Goal: Task Accomplishment & Management: Manage account settings

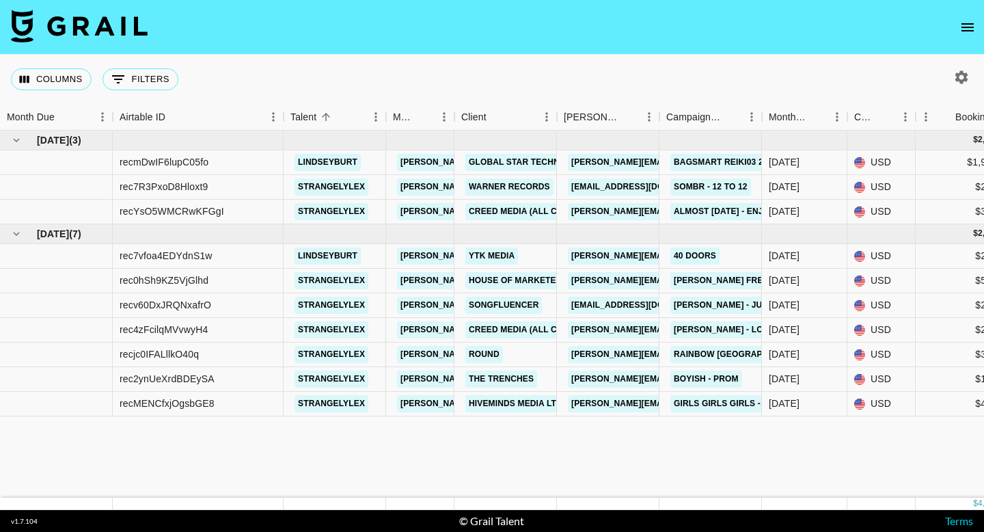
click at [965, 31] on icon "open drawer" at bounding box center [968, 27] width 12 height 8
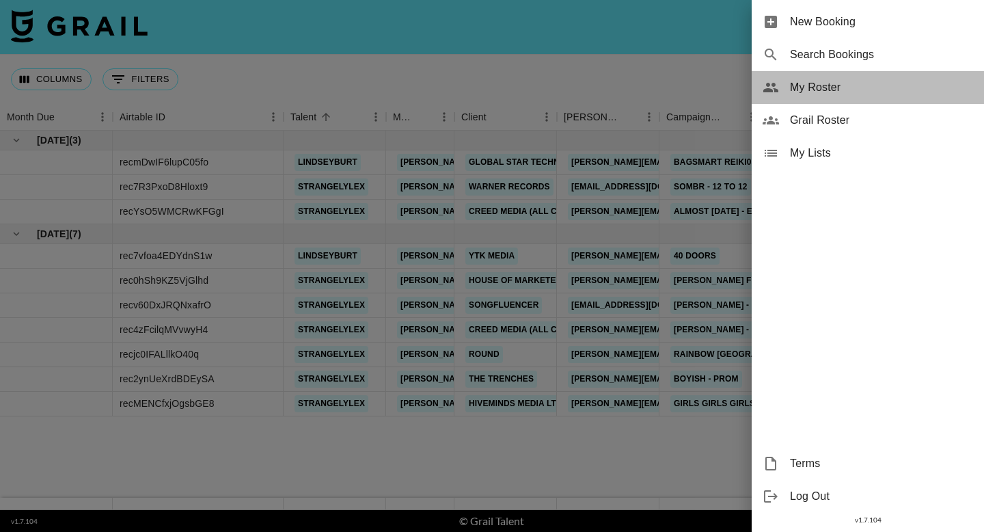
click at [856, 94] on span "My Roster" at bounding box center [881, 87] width 183 height 16
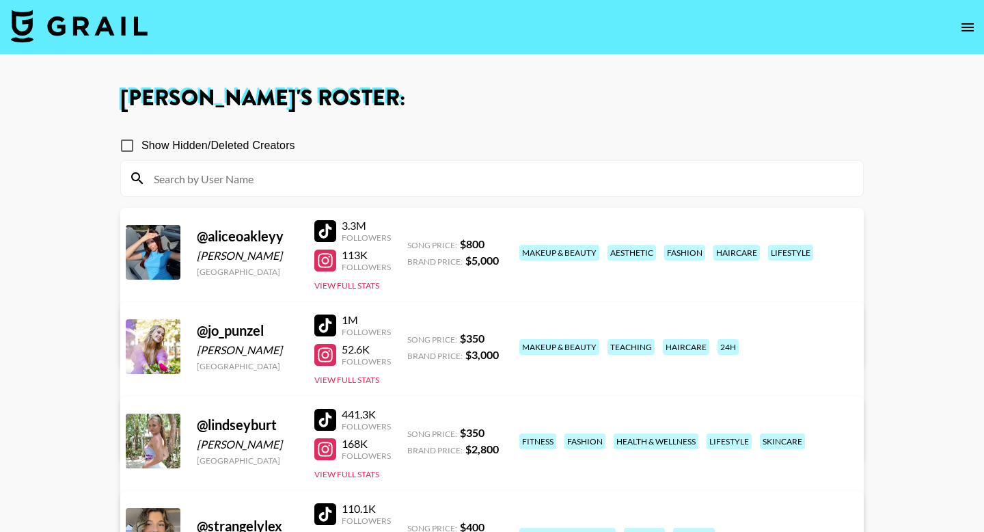
click at [411, 337] on link "View/Edit Details" at bounding box center [278, 344] width 267 height 14
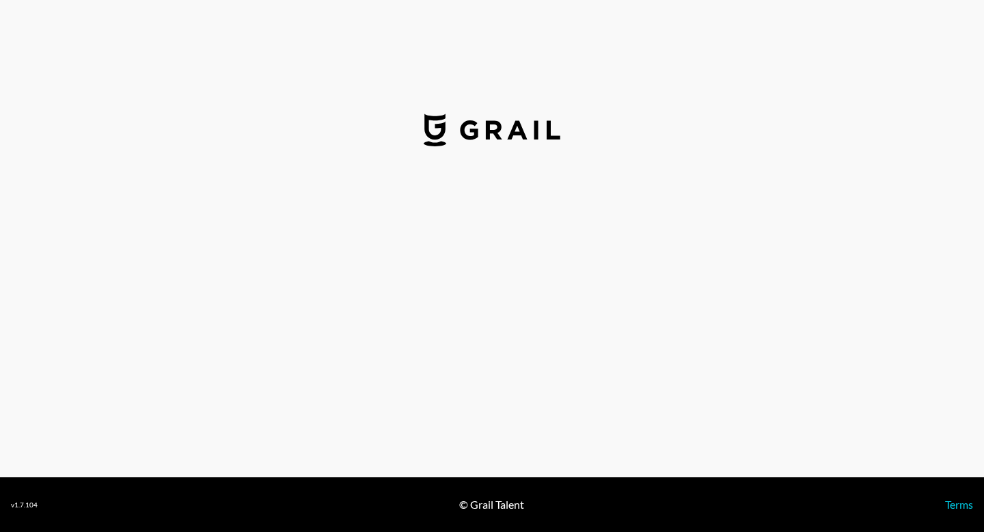
select select "USD"
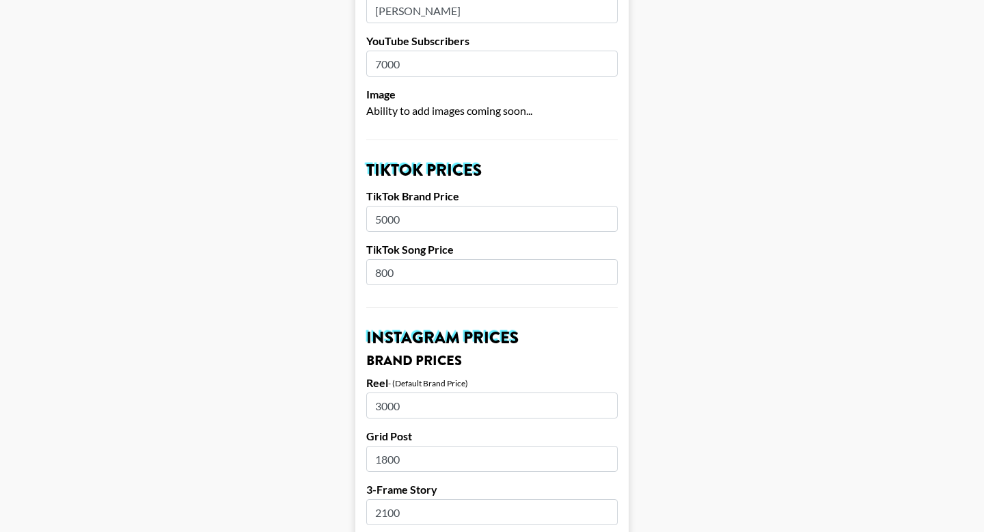
scroll to position [461, 0]
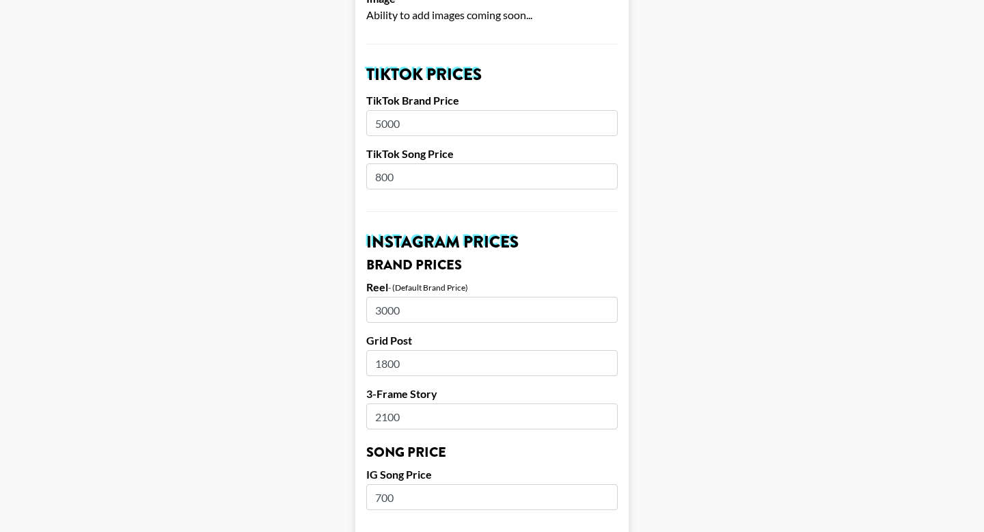
click at [400, 163] on input "800" at bounding box center [491, 176] width 251 height 26
type input "8"
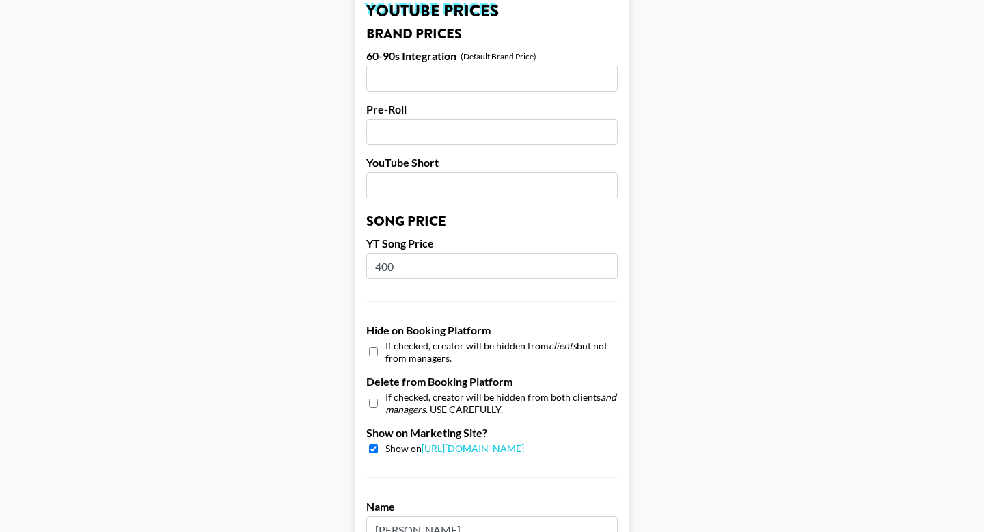
scroll to position [1322, 0]
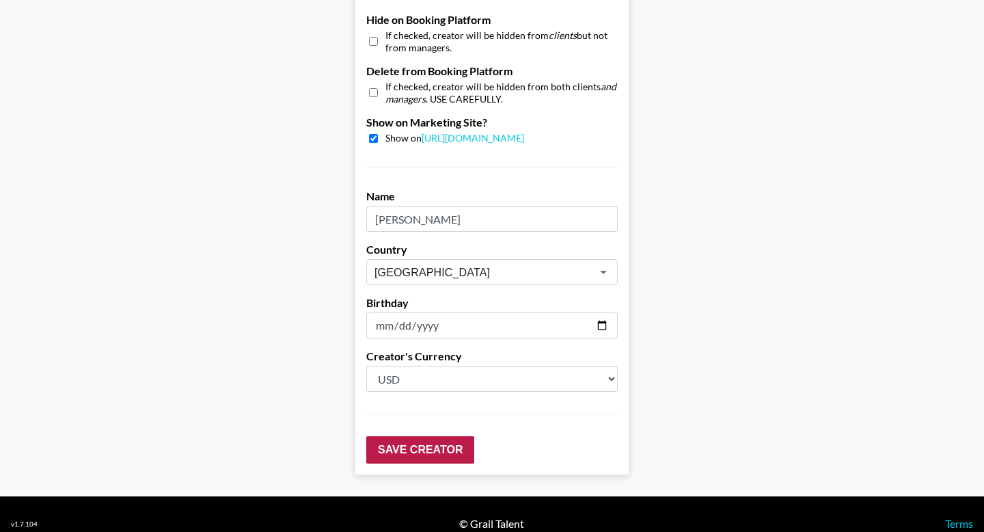
type input "900"
click at [399, 436] on input "Save Creator" at bounding box center [420, 449] width 108 height 27
click at [411, 436] on input "Save Creator" at bounding box center [420, 449] width 108 height 27
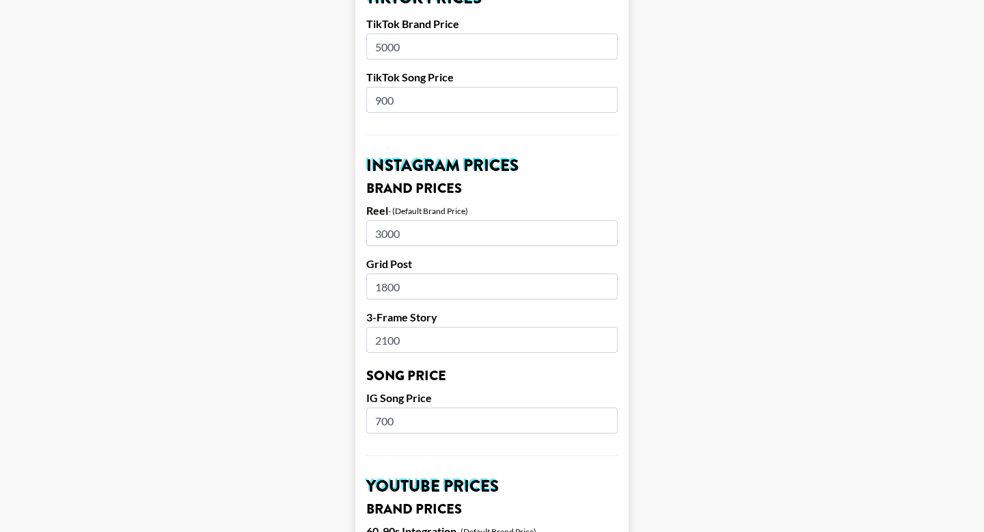
scroll to position [0, 0]
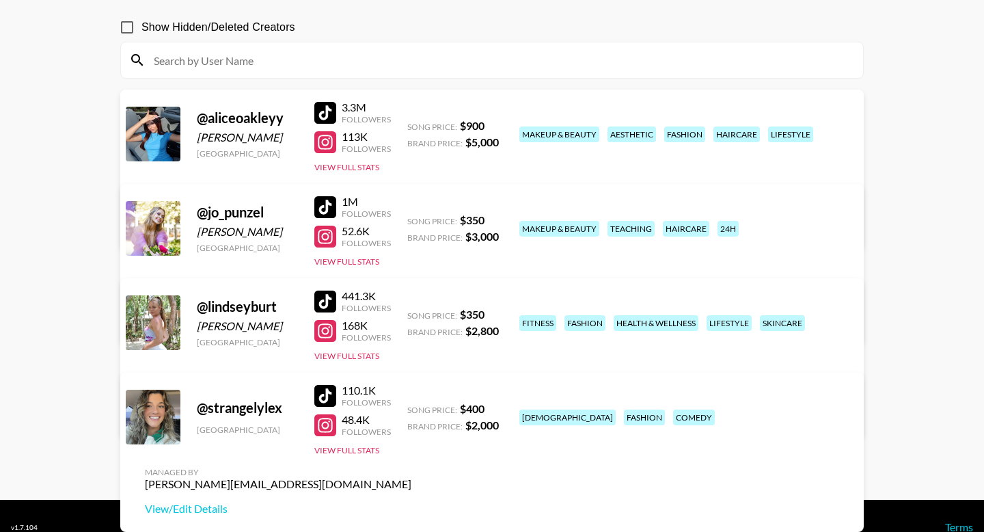
scroll to position [118, 0]
click at [356, 353] on button "View Full Stats" at bounding box center [346, 356] width 65 height 10
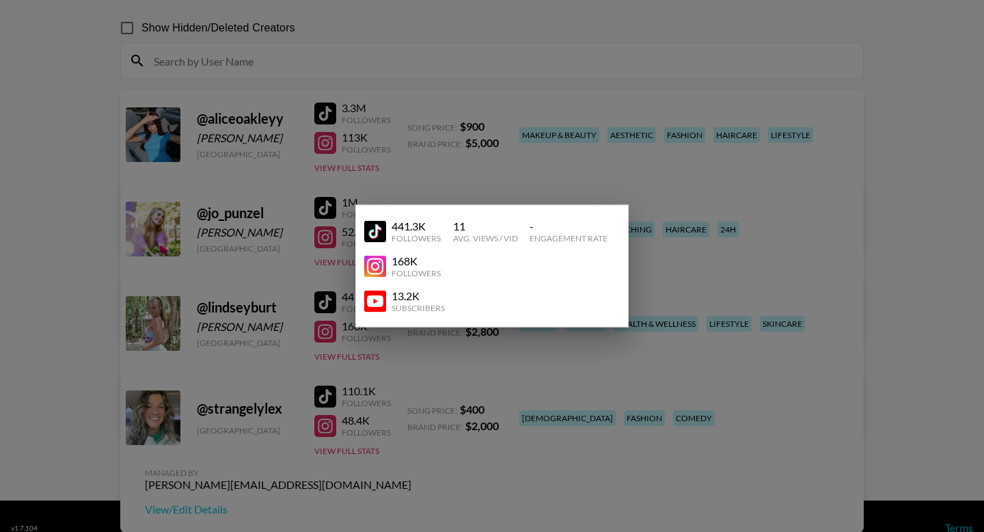
click at [929, 151] on div at bounding box center [492, 266] width 984 height 532
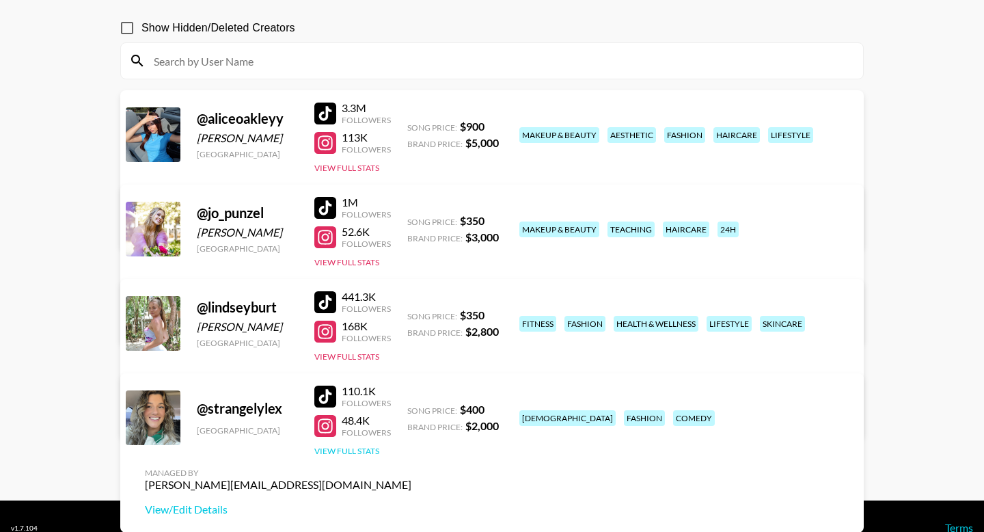
click at [360, 450] on button "View Full Stats" at bounding box center [346, 451] width 65 height 10
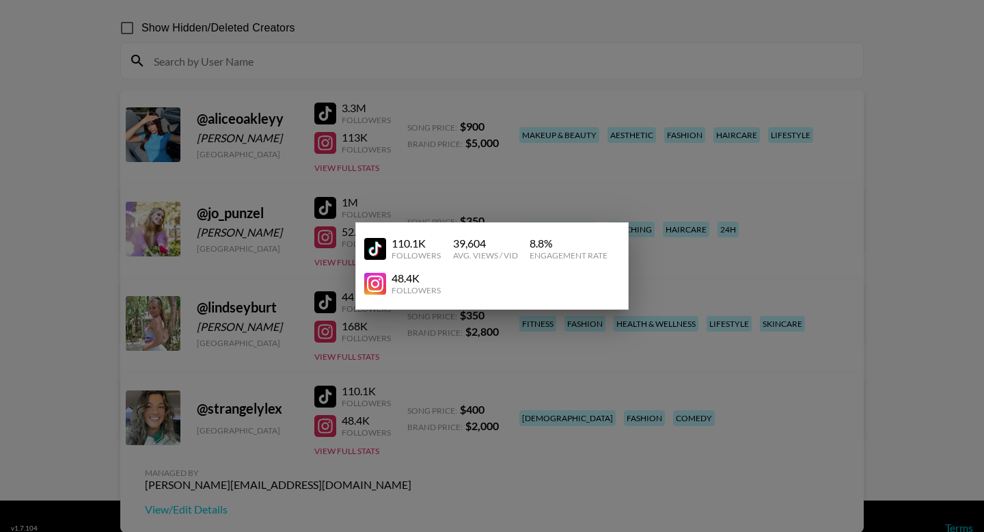
click at [867, 133] on div at bounding box center [492, 266] width 984 height 532
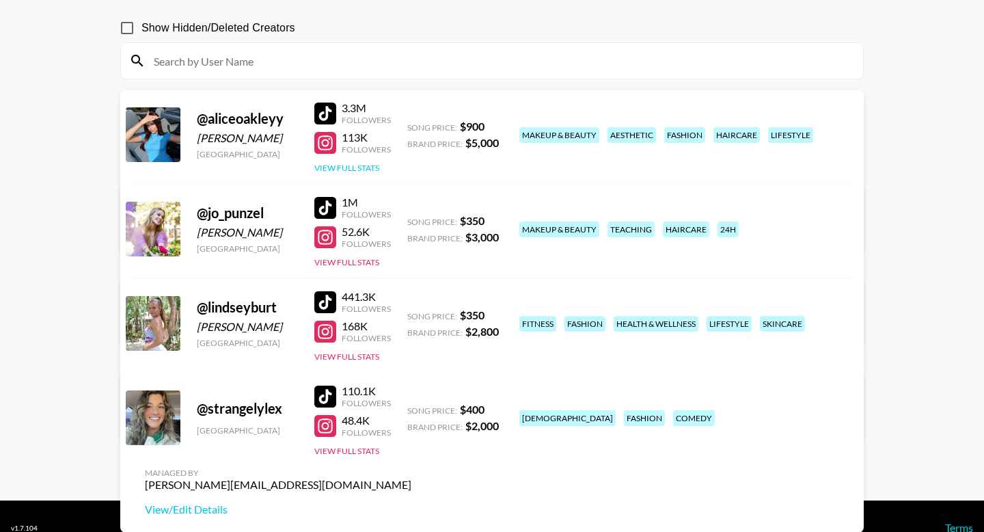
click at [372, 172] on button "View Full Stats" at bounding box center [346, 168] width 65 height 10
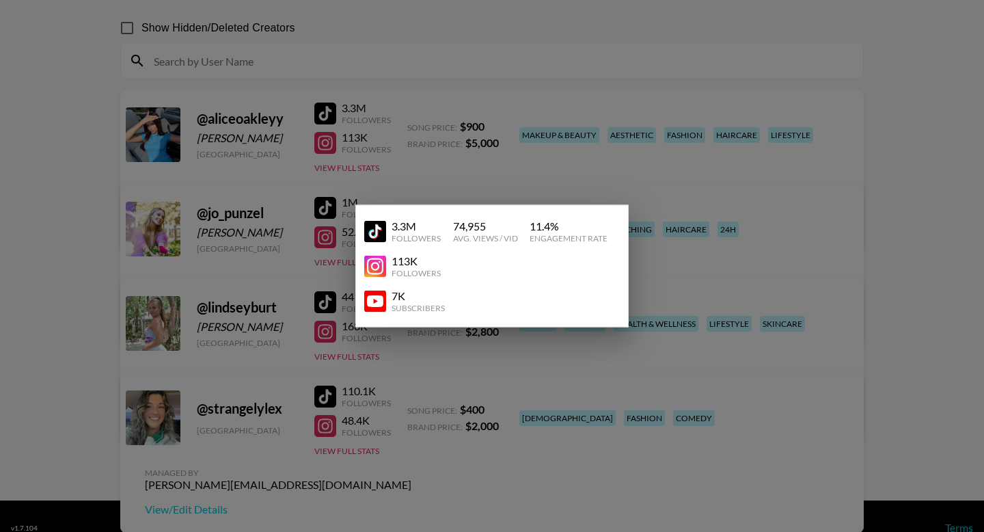
click at [897, 126] on div at bounding box center [492, 266] width 984 height 532
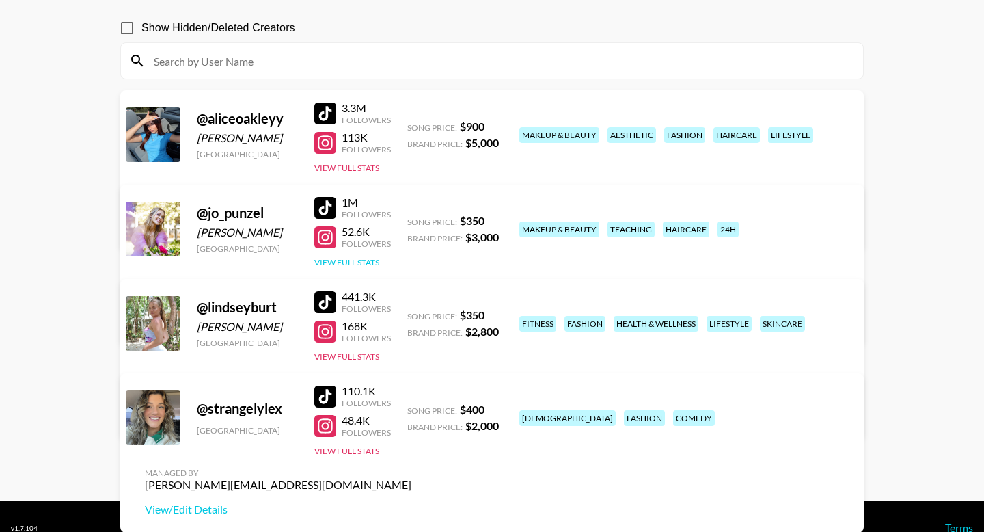
click at [365, 260] on button "View Full Stats" at bounding box center [346, 262] width 65 height 10
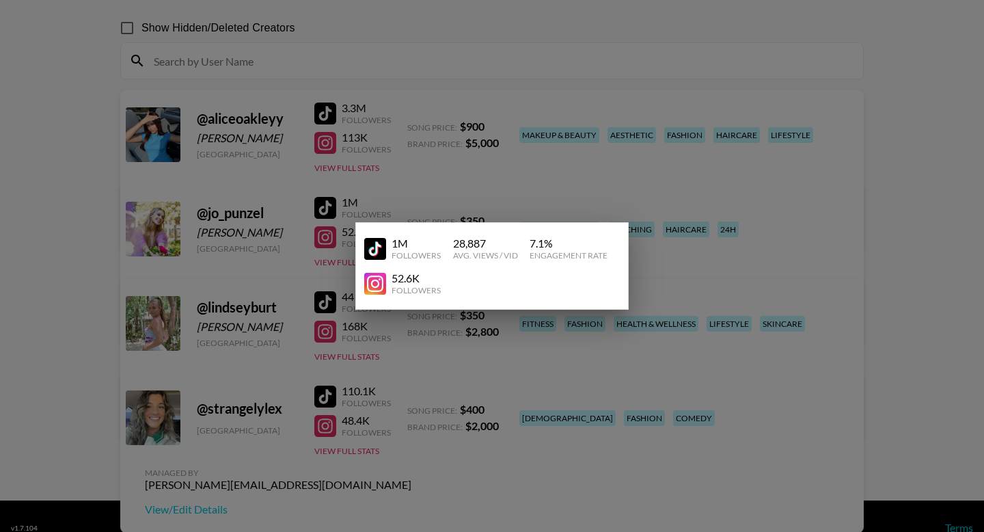
click at [862, 193] on div at bounding box center [492, 266] width 984 height 532
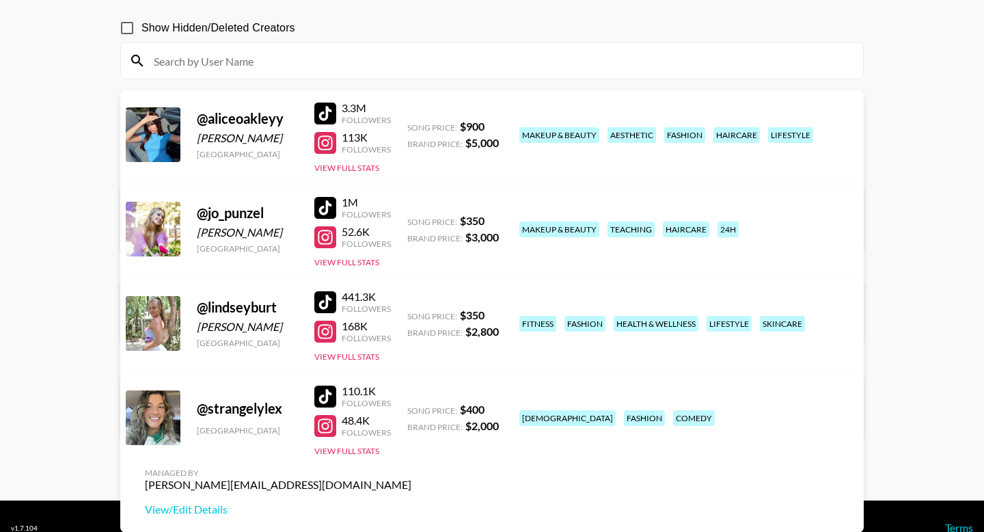
click at [315, 198] on div at bounding box center [325, 208] width 22 height 22
